Goal: Transaction & Acquisition: Purchase product/service

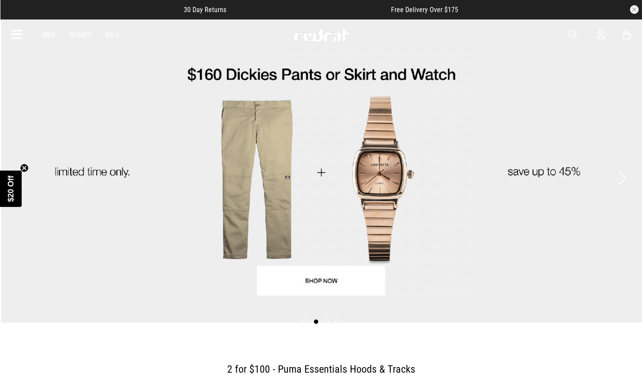
click at [75, 34] on link "Women" at bounding box center [80, 35] width 23 height 8
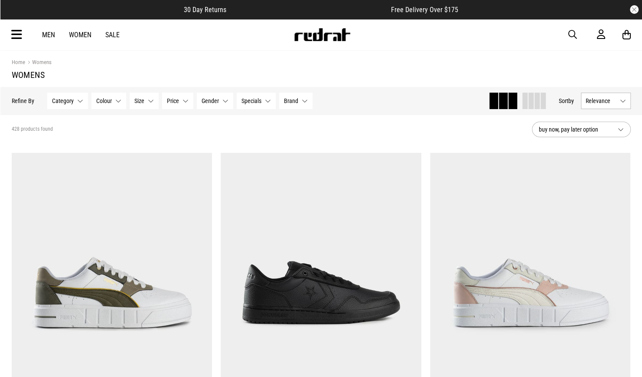
click at [56, 102] on span "Category" at bounding box center [63, 100] width 22 height 7
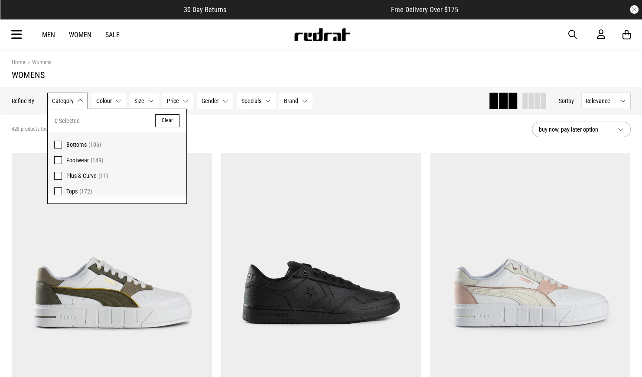
click at [55, 190] on span at bounding box center [58, 192] width 8 height 8
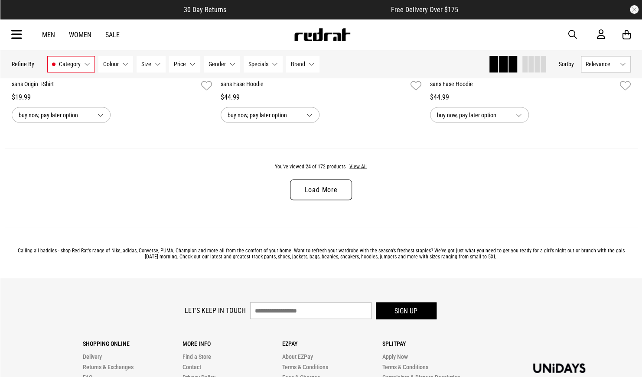
scroll to position [2825, 0]
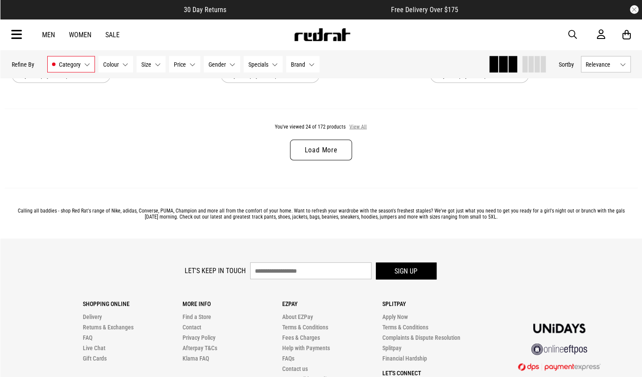
click at [352, 127] on button "View All" at bounding box center [358, 127] width 18 height 8
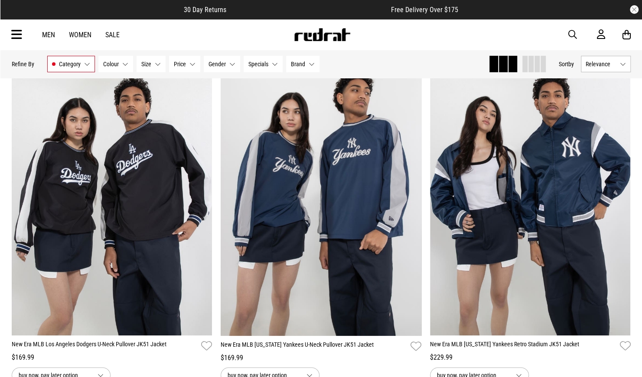
scroll to position [3536, 0]
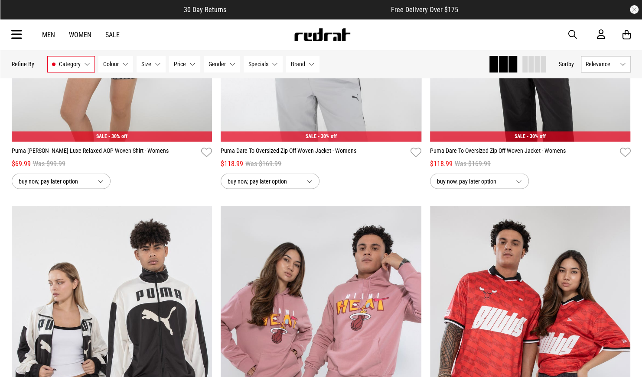
scroll to position [8596, 0]
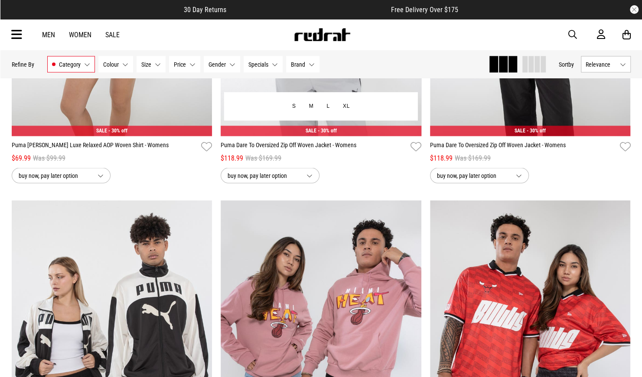
click at [311, 178] on button "buy now, pay later option" at bounding box center [270, 176] width 99 height 16
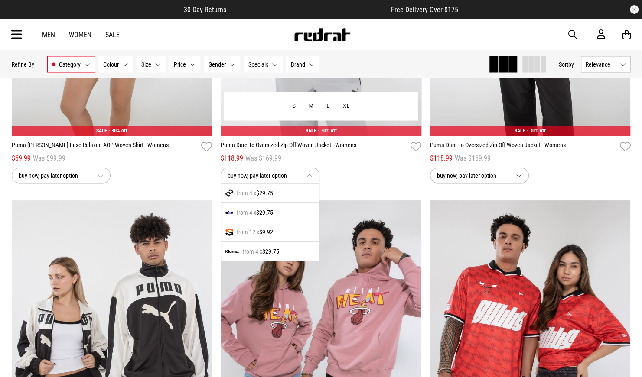
click at [340, 180] on div "buy now, pay later option from 4 x $29.75 from 4 x $29.75 from 12 x $9.92 from …" at bounding box center [321, 176] width 201 height 16
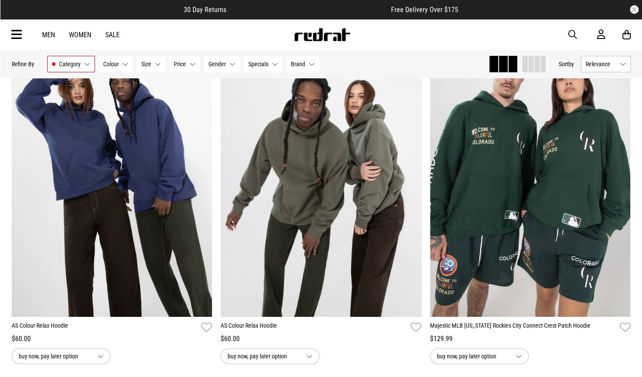
scroll to position [15321, 0]
